Goal: Register for event/course

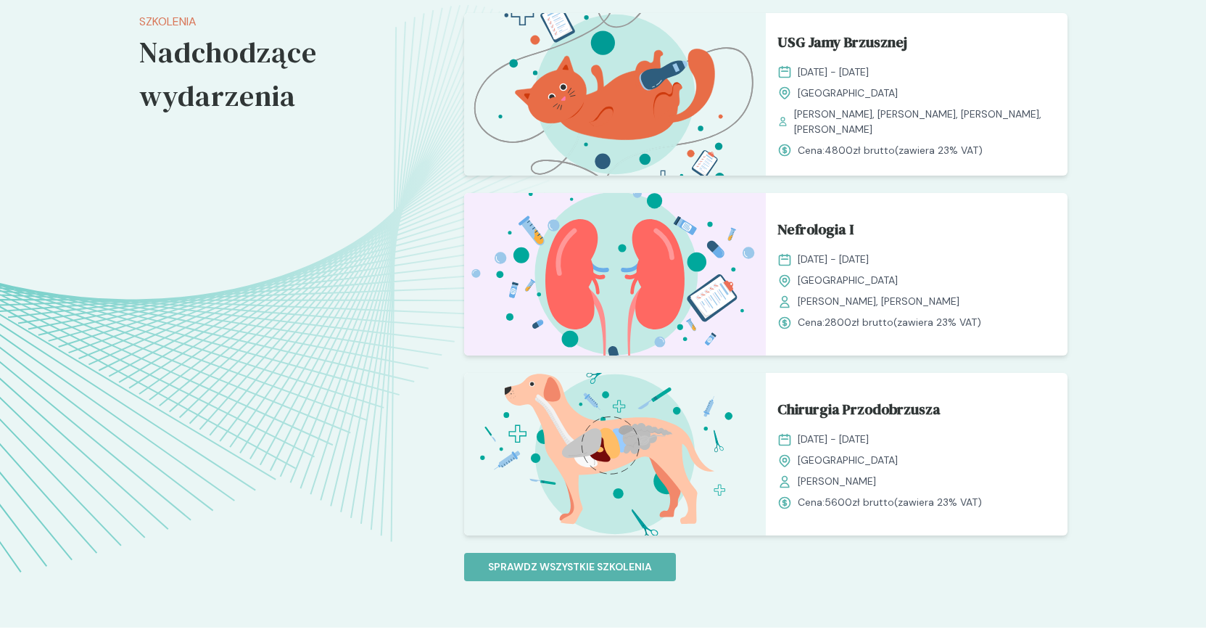
scroll to position [1123, 0]
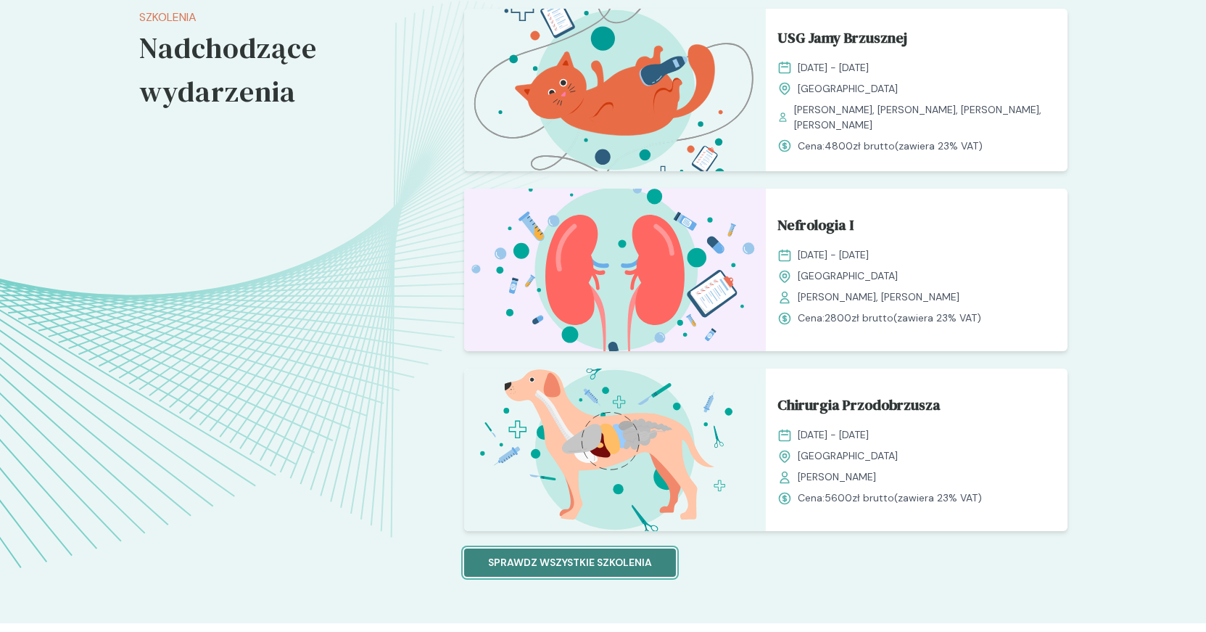
click at [586, 560] on p "Sprawdz wszystkie szkolenia" at bounding box center [570, 562] width 164 height 15
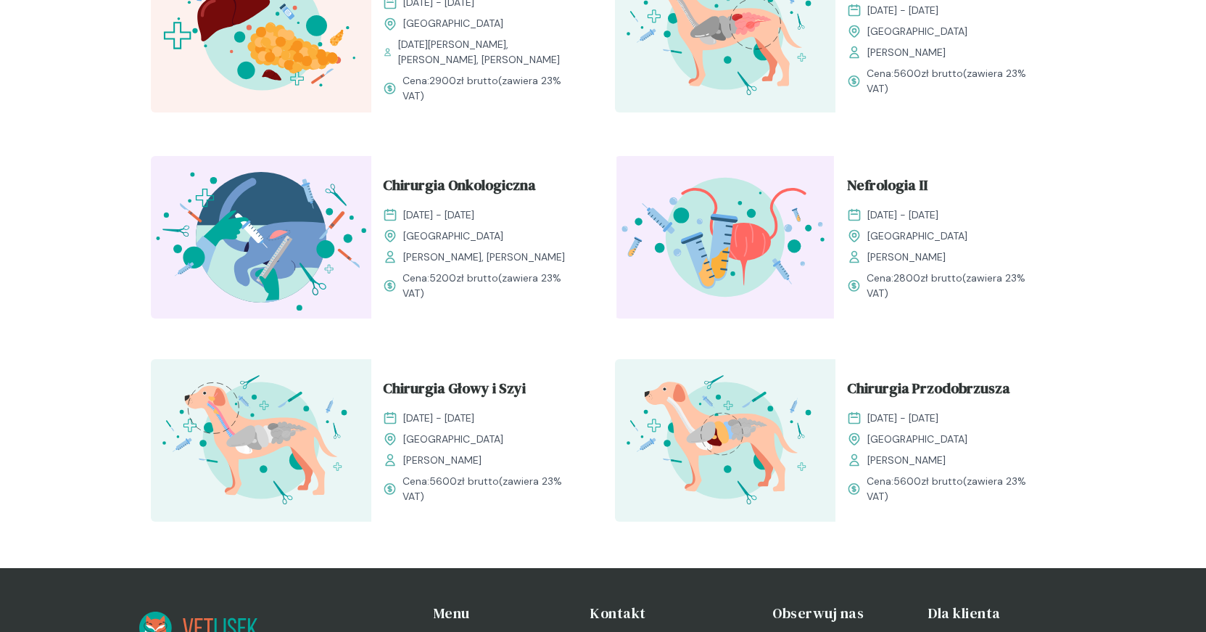
scroll to position [1682, 0]
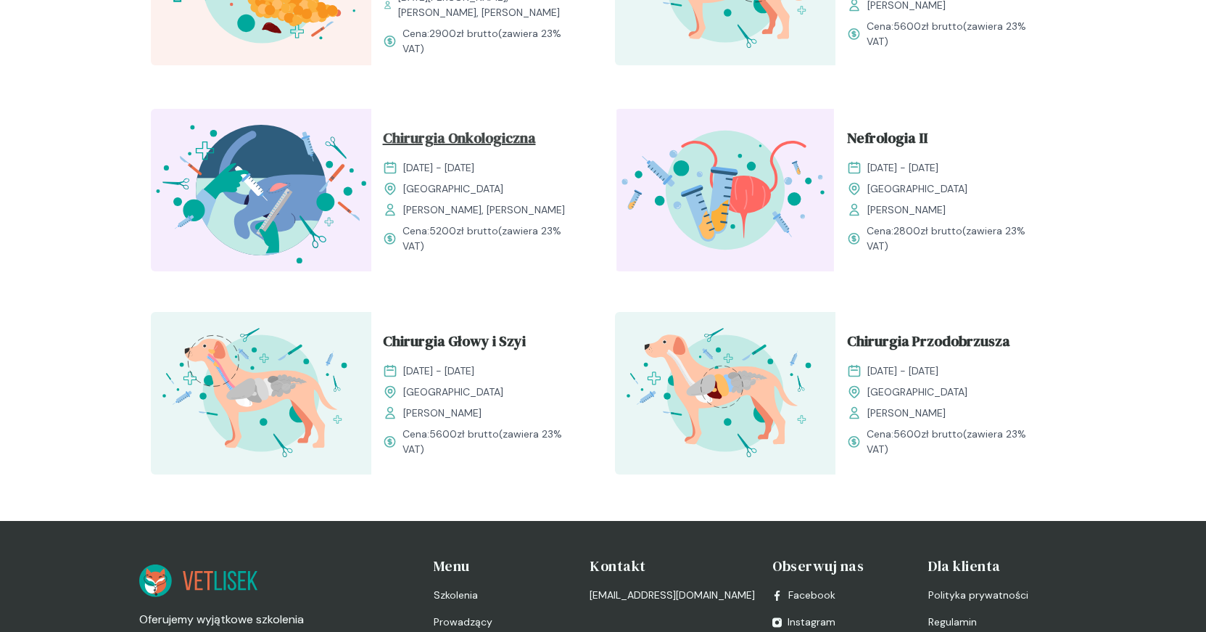
click at [485, 127] on span "Chirurgia Onkologiczna" at bounding box center [459, 141] width 153 height 28
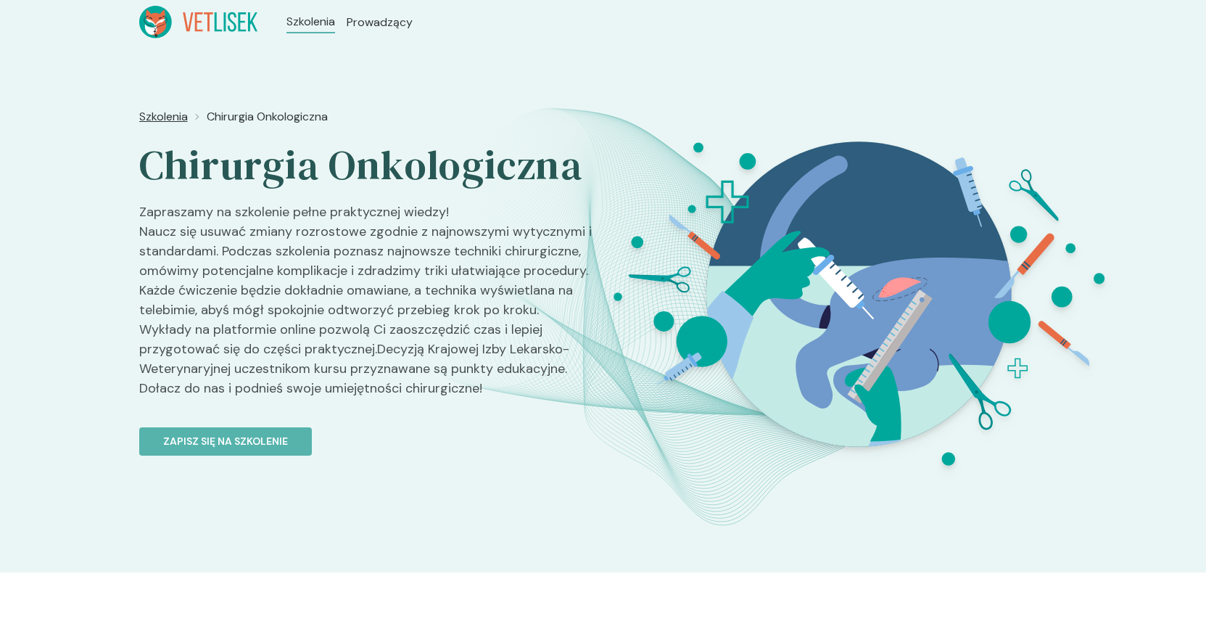
click at [168, 115] on span "Szkolenia" at bounding box center [163, 116] width 49 height 17
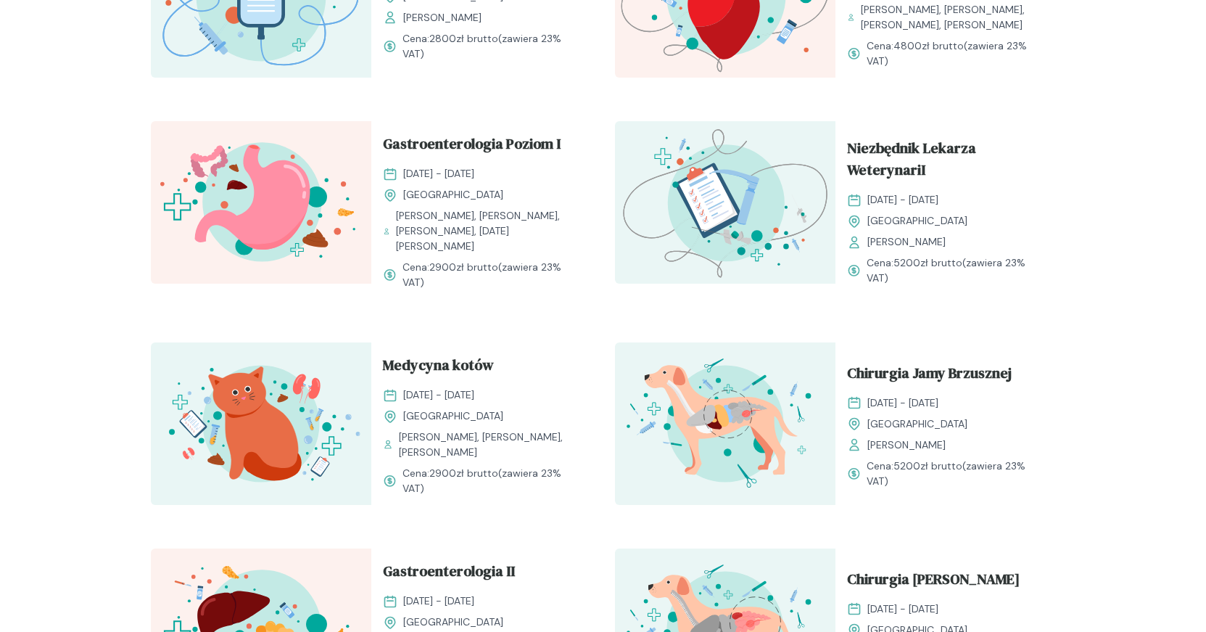
scroll to position [1135, 0]
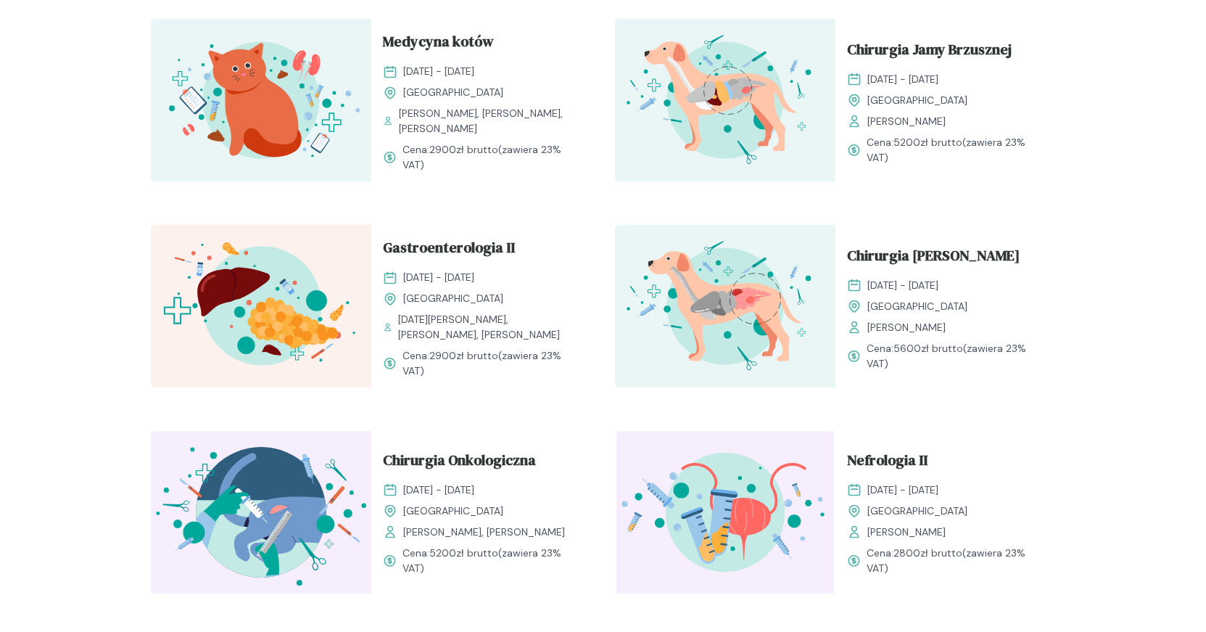
scroll to position [1307, 0]
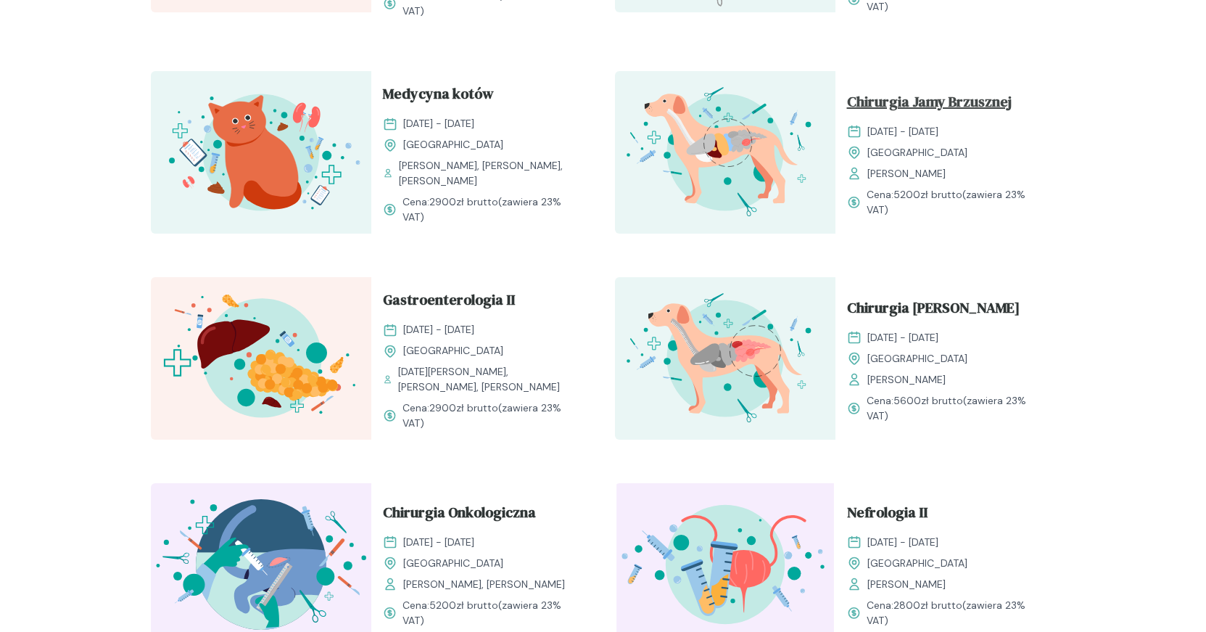
click at [905, 94] on span "Chirurgia Jamy Brzusznej" at bounding box center [929, 105] width 165 height 28
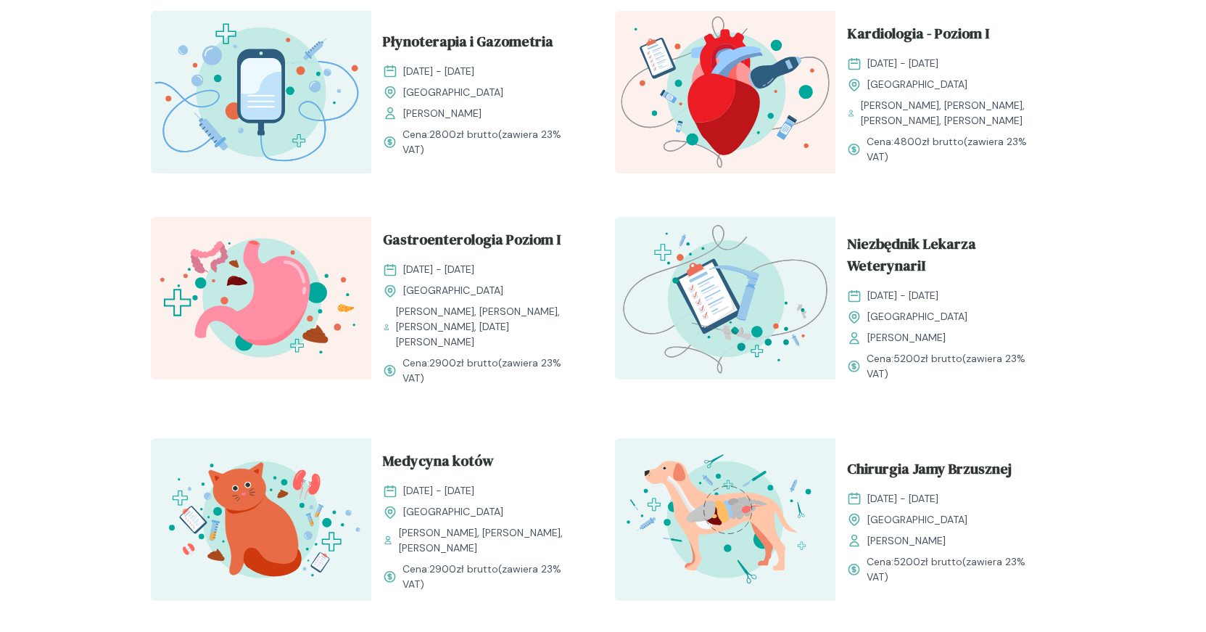
scroll to position [743, 0]
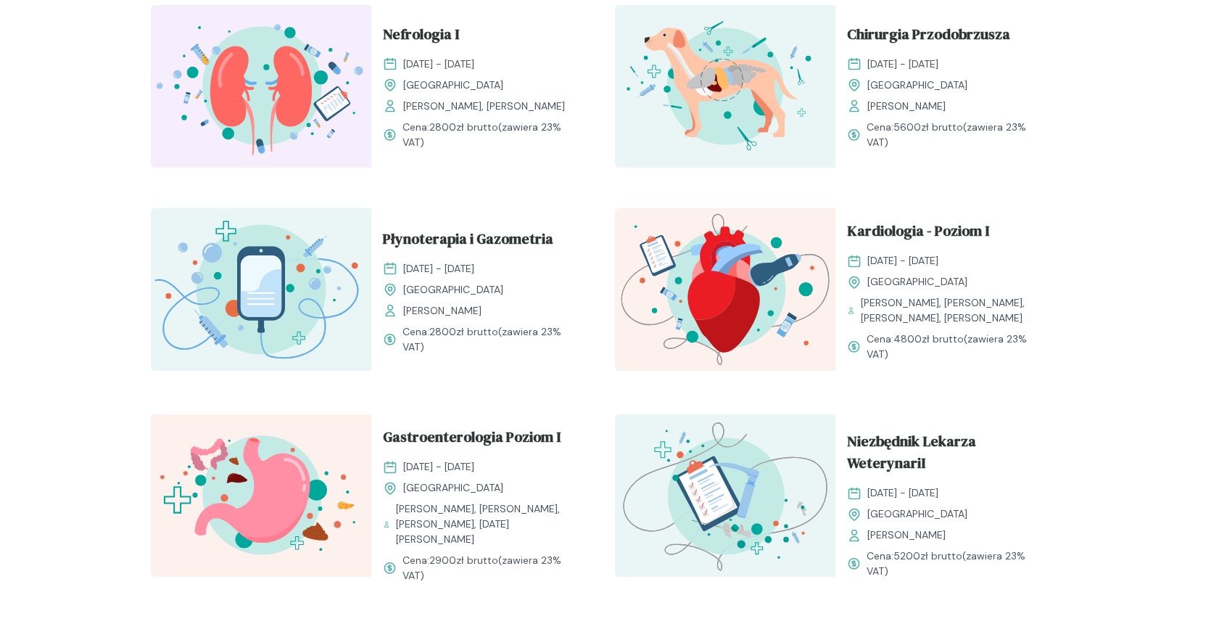
click at [1130, 31] on div "Rozwijaj swoją pasję do medycyny weterynaryjnej Oferujemy starannie przygotowan…" at bounding box center [603, 380] width 1206 height 2158
click at [1109, 25] on div "Rozwijaj swoją pasję do medycyny weterynaryjnej Oferujemy starannie przygotowan…" at bounding box center [603, 380] width 1206 height 2158
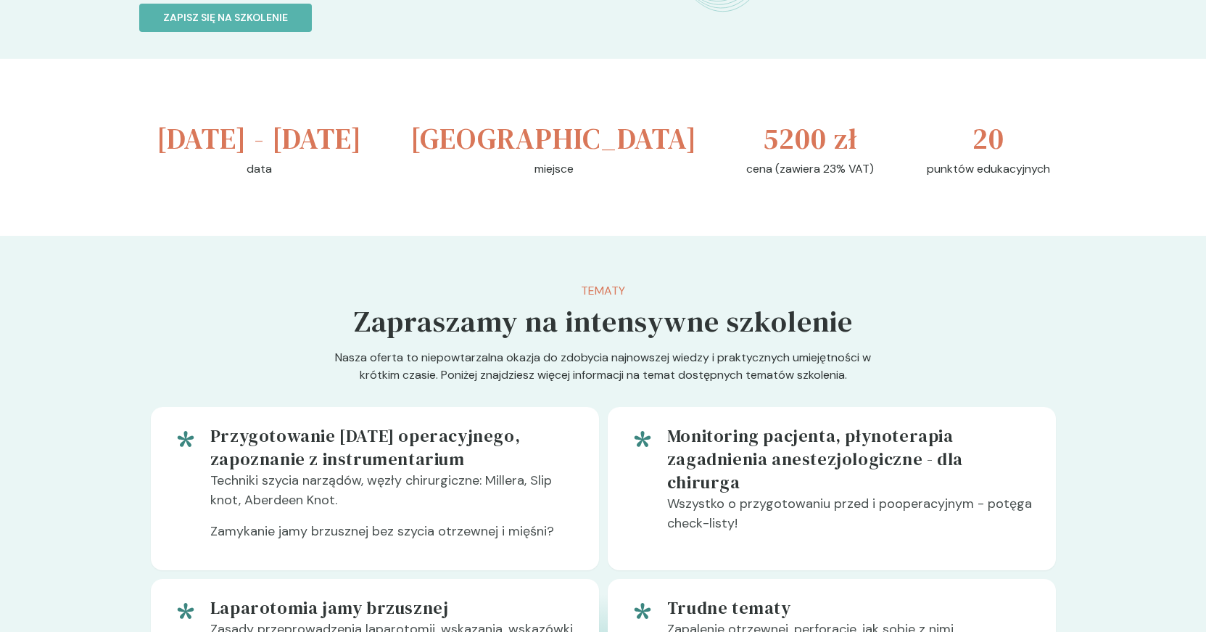
scroll to position [567, 0]
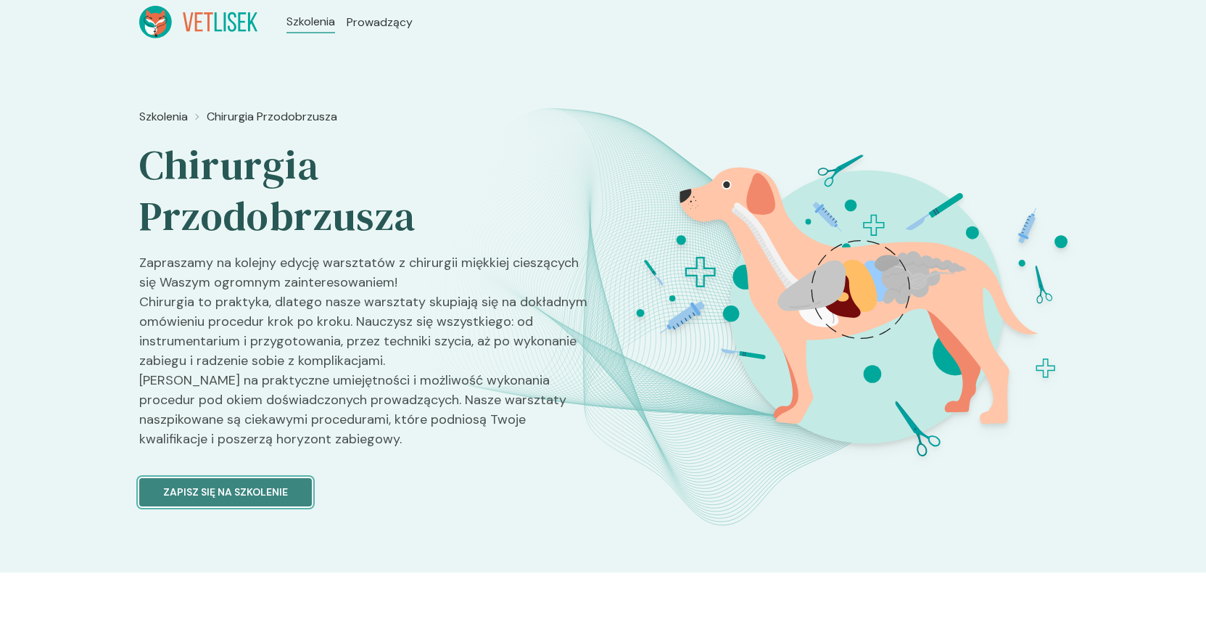
click at [229, 491] on p "Zapisz się na szkolenie" at bounding box center [225, 492] width 125 height 15
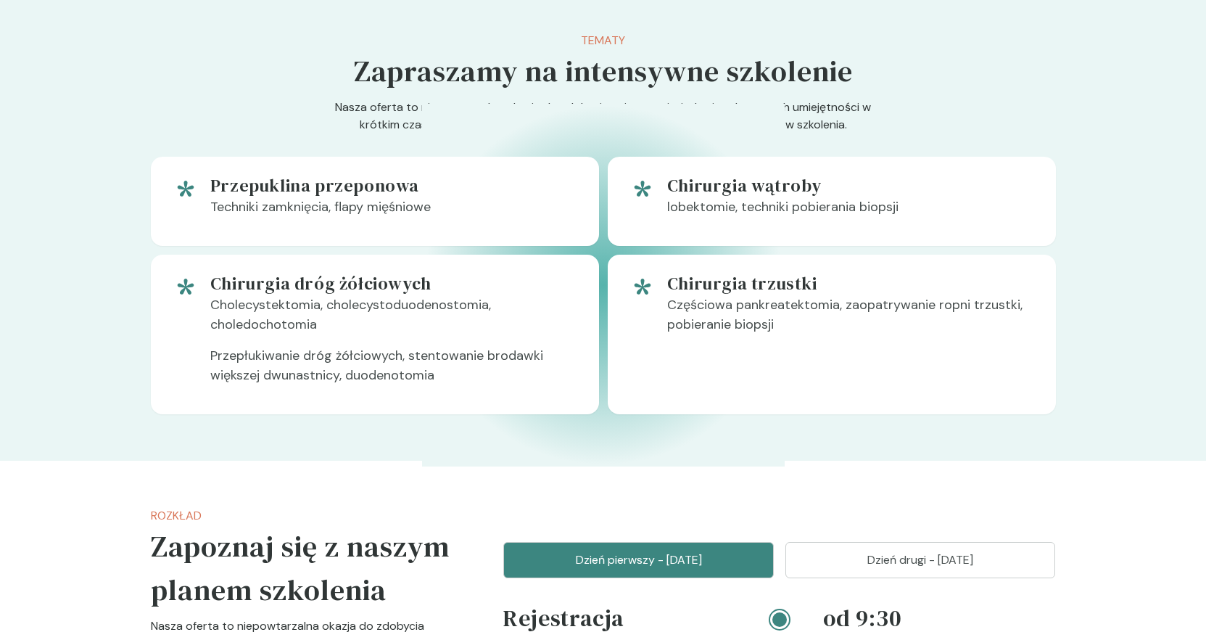
scroll to position [607, 0]
